Goal: Task Accomplishment & Management: Complete application form

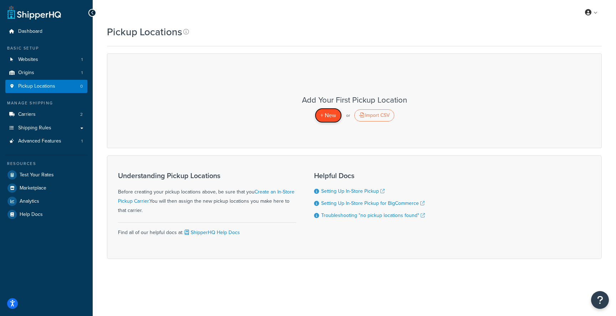
click at [328, 114] on span "+ New" at bounding box center [329, 115] width 16 height 8
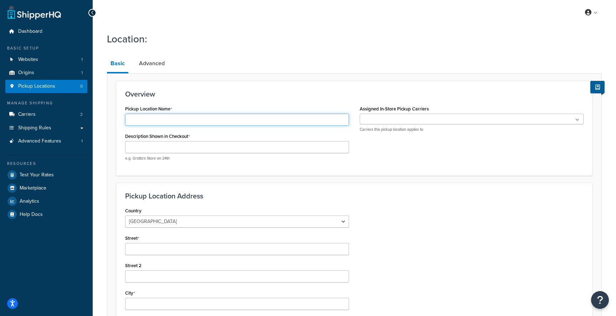
click at [239, 119] on input "Pickup Location Name" at bounding box center [237, 120] width 224 height 12
type input "Retail Pickup"
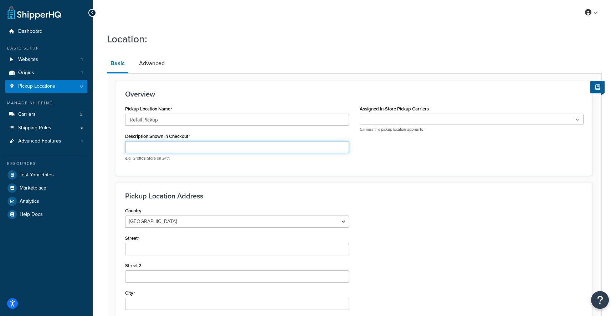
click at [221, 150] on input "Description Shown in Checkout" at bounding box center [237, 147] width 224 height 12
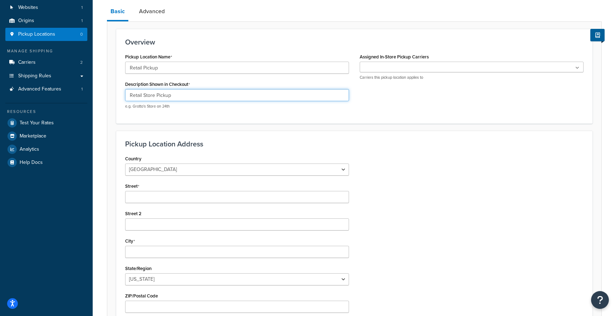
scroll to position [54, 0]
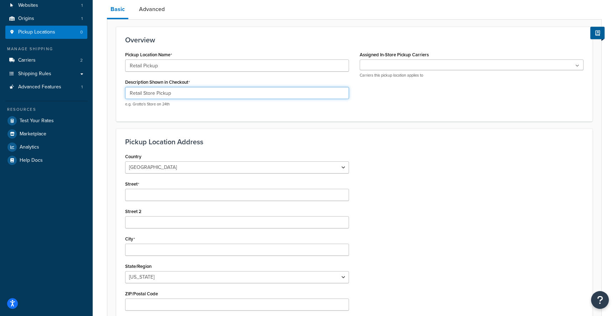
type input "Retail Store Pickup"
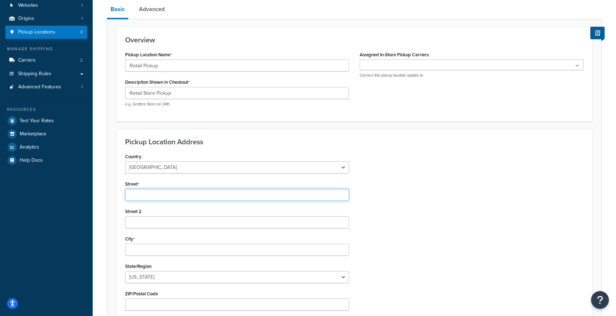
click at [202, 196] on input "Street" at bounding box center [237, 195] width 224 height 12
paste input "2001 Wilkinson Blvd, Charlotte, NC 28208"
click at [214, 193] on input "2001 Wilkinson Blvd, Charlotte, NC 28208" at bounding box center [237, 195] width 224 height 12
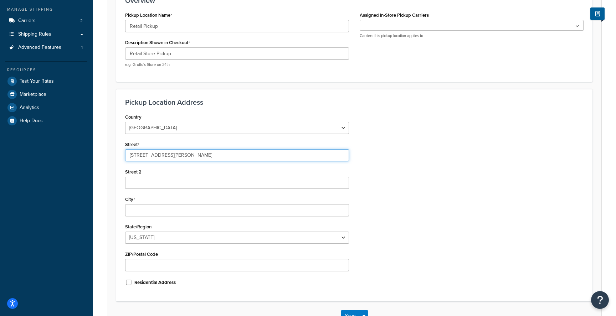
scroll to position [97, 0]
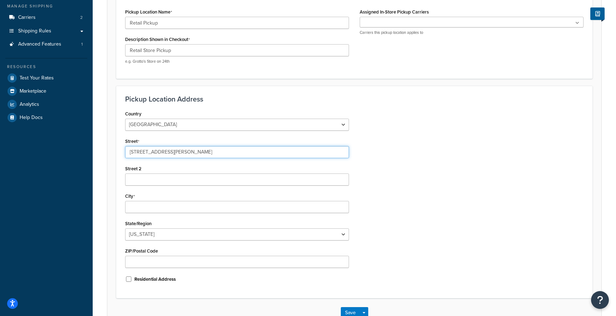
type input "2001 Wilkinson Blvd, Charlotte, NC"
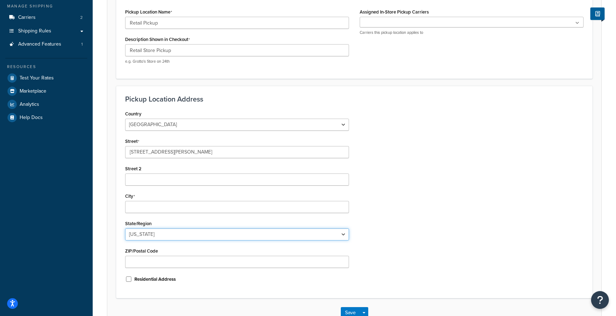
click at [197, 234] on select "Alabama Alaska American Samoa Arizona Arkansas Armed Forces Americas Armed Forc…" at bounding box center [237, 235] width 224 height 12
select select "33"
click at [125, 229] on select "Alabama Alaska American Samoa Arizona Arkansas Armed Forces Americas Armed Forc…" at bounding box center [237, 235] width 224 height 12
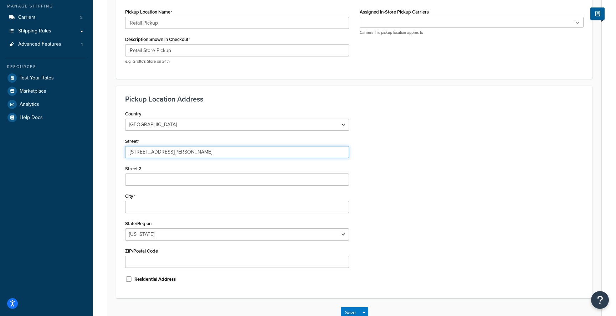
click at [185, 151] on input "2001 Wilkinson Blvd, Charlotte, NC" at bounding box center [237, 152] width 224 height 12
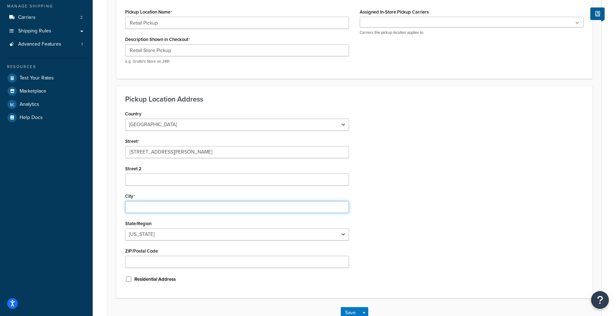
click at [158, 207] on input "City" at bounding box center [237, 207] width 224 height 12
paste input "Charlotte"
type input "Charlotte"
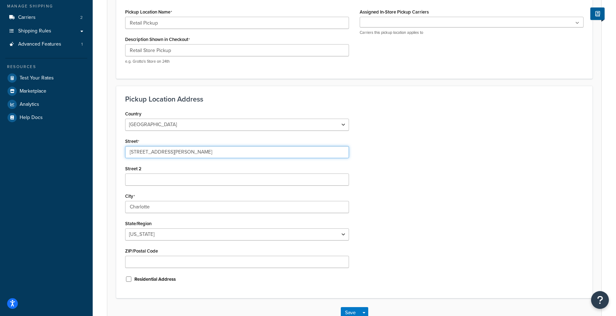
click at [175, 152] on input "2001 Wilkinson Blvd, Charlotte, NC" at bounding box center [237, 152] width 224 height 12
type input "2001 Wilkinson Blvd"
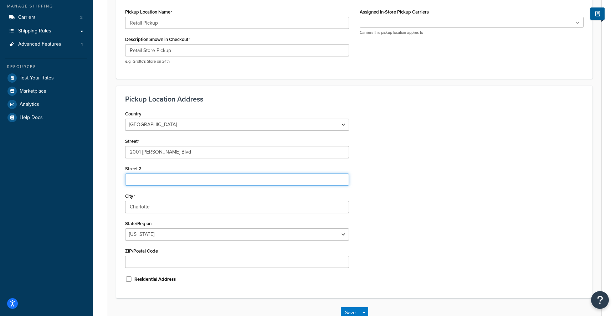
click at [199, 178] on input "Street 2" at bounding box center [237, 180] width 224 height 12
paste input "2001 Wilkinson Blvd, Charlotte, NC 28208"
click at [210, 181] on input "2001 Wilkinson Blvd, Charlotte, NC 28208" at bounding box center [237, 180] width 224 height 12
type input "2001 Wilkinson Blvd, Charlotte, NC"
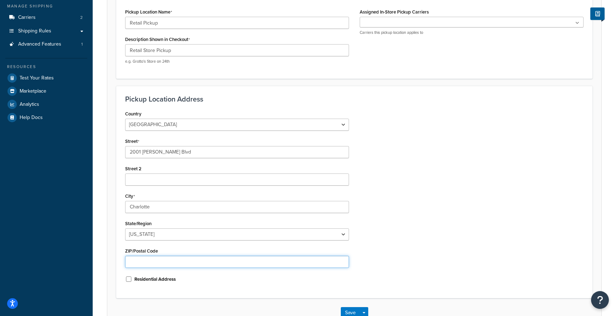
click at [174, 262] on input "ZIP/Postal Code" at bounding box center [237, 262] width 224 height 12
paste input "28208"
type input "28208"
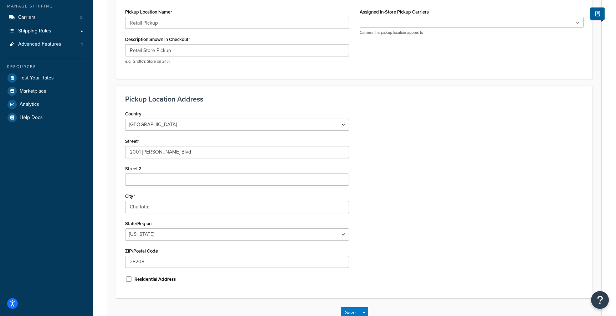
click at [493, 222] on div "Country United States United Kingdom Afghanistan Åland Islands Albania Algeria …" at bounding box center [354, 199] width 469 height 181
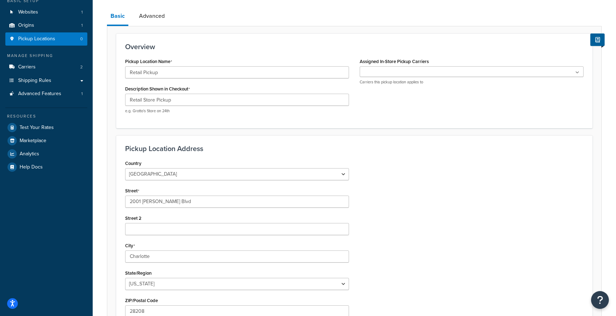
scroll to position [31, 0]
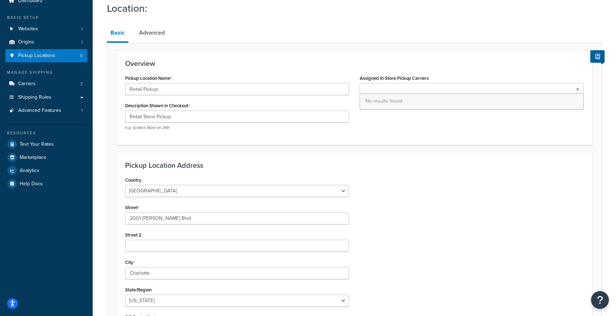
click at [434, 92] on ul at bounding box center [472, 88] width 224 height 11
click at [423, 139] on div "Overview Pickup Location Name Retail Pickup Description Shown in Checkout Retai…" at bounding box center [354, 97] width 477 height 95
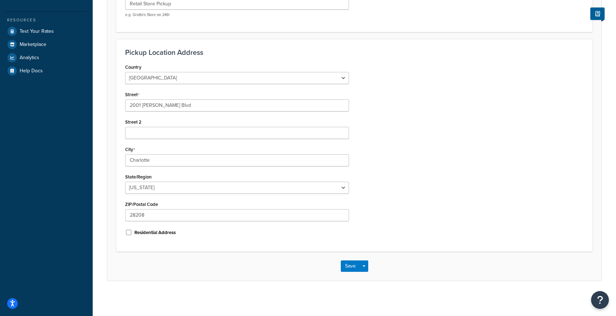
scroll to position [144, 0]
click at [352, 264] on button "Save" at bounding box center [350, 265] width 19 height 11
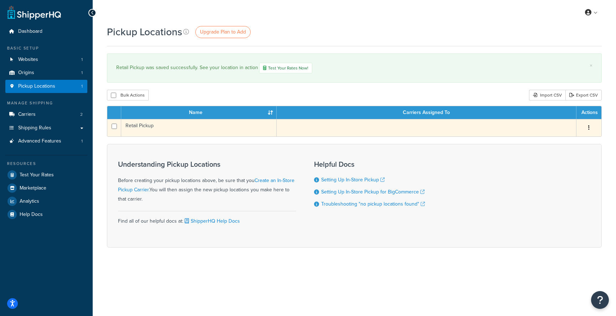
click at [337, 126] on td at bounding box center [427, 127] width 300 height 17
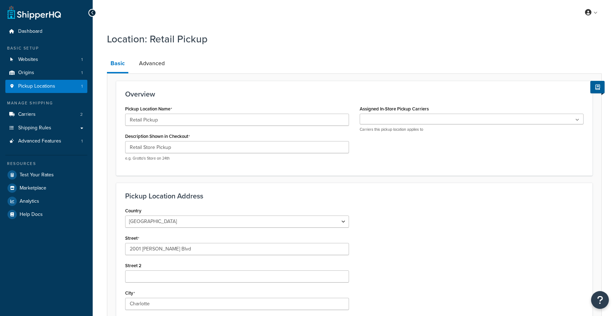
select select "33"
click at [431, 115] on ul at bounding box center [472, 119] width 224 height 11
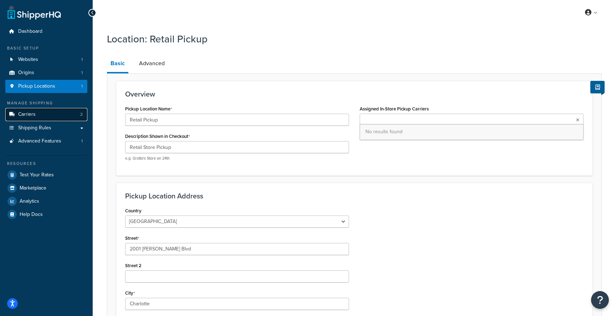
click at [53, 116] on link "Carriers 2" at bounding box center [46, 114] width 82 height 13
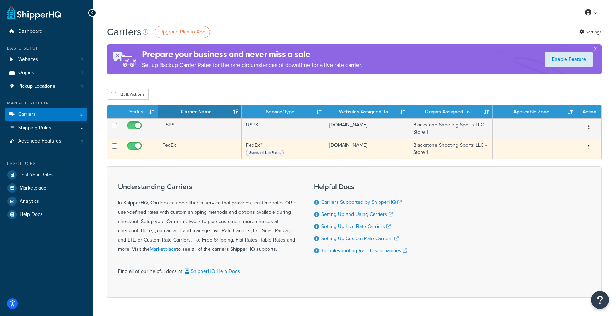
click at [513, 147] on td at bounding box center [535, 149] width 84 height 20
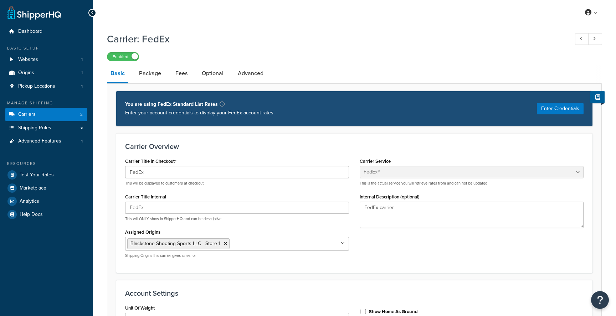
select select "fedEx"
select select "REGULAR_PICKUP"
select select "YOUR_PACKAGING"
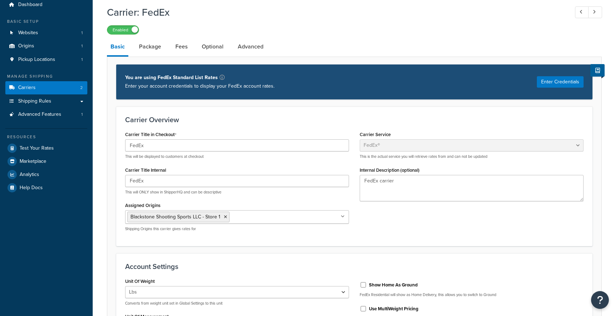
scroll to position [29, 0]
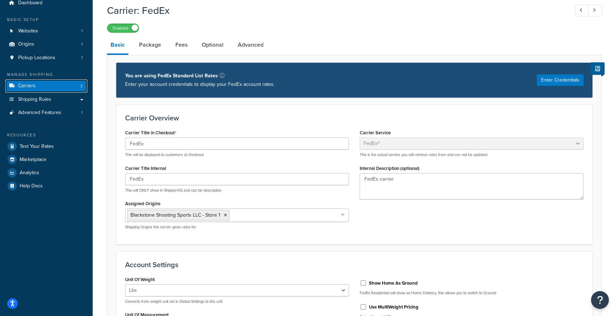
click at [50, 86] on link "Carriers 2" at bounding box center [46, 86] width 82 height 13
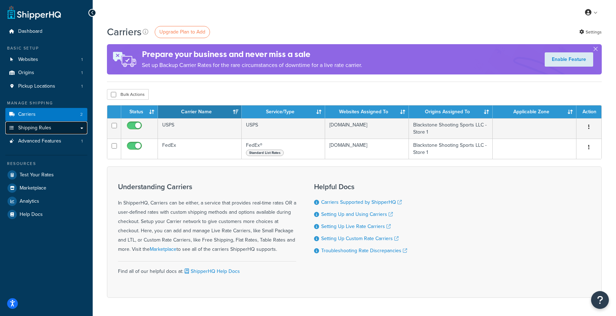
click at [64, 126] on link "Shipping Rules" at bounding box center [46, 128] width 82 height 13
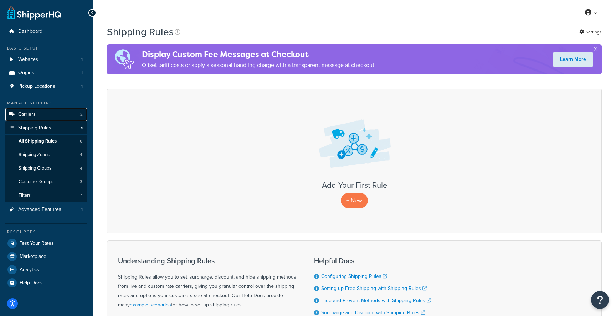
click at [54, 112] on link "Carriers 2" at bounding box center [46, 114] width 82 height 13
